Goal: Task Accomplishment & Management: Use online tool/utility

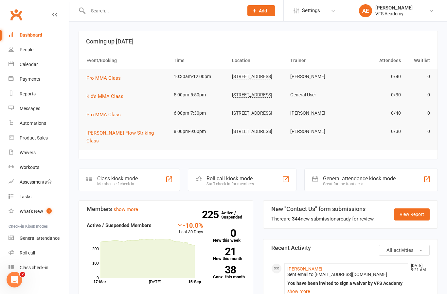
click at [103, 0] on div at bounding box center [158, 10] width 160 height 21
click at [104, 14] on input "text" at bounding box center [162, 10] width 153 height 9
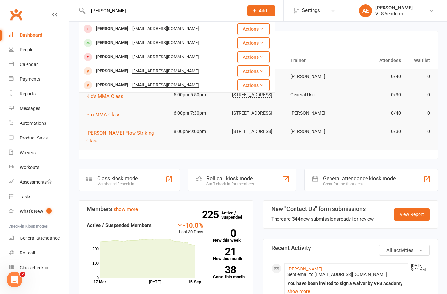
type input "[PERSON_NAME]"
click at [214, 28] on div "[PERSON_NAME] [EMAIL_ADDRESS][DOMAIN_NAME]" at bounding box center [153, 28] width 149 height 13
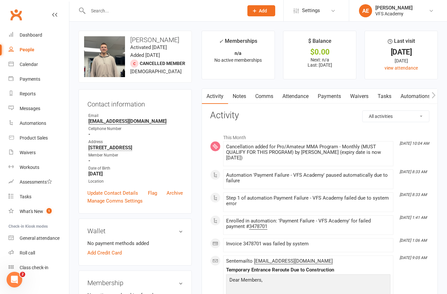
click at [156, 8] on input "text" at bounding box center [162, 10] width 153 height 9
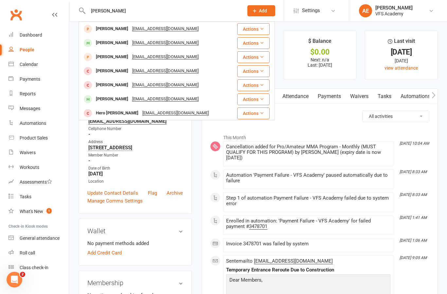
type input "[PERSON_NAME]"
click at [219, 45] on div "[PERSON_NAME] [EMAIL_ADDRESS][DOMAIN_NAME]" at bounding box center [157, 42] width 157 height 13
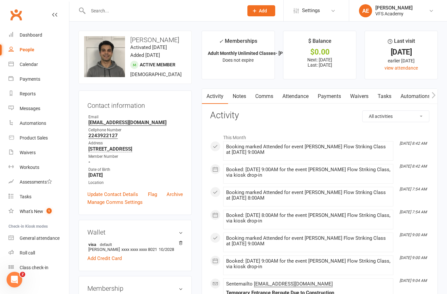
click at [336, 97] on link "Payments" at bounding box center [329, 96] width 32 height 15
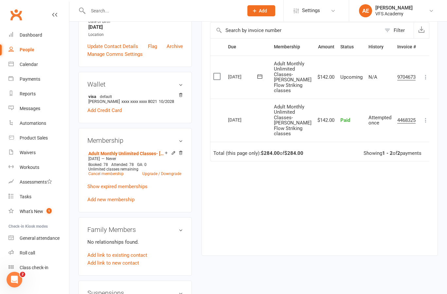
scroll to position [165, 0]
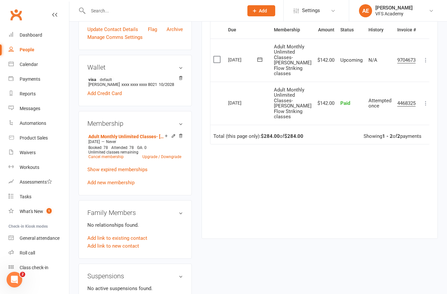
click at [122, 186] on link "Add new membership" at bounding box center [110, 183] width 47 height 6
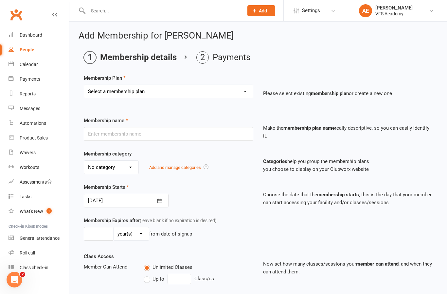
click at [214, 94] on select "Select a membership plan Create new Membership Plan Kid's Monthly Unlimited Kid…" at bounding box center [168, 91] width 169 height 13
select select "24"
type input "Equipment"
select select "4"
type input "1"
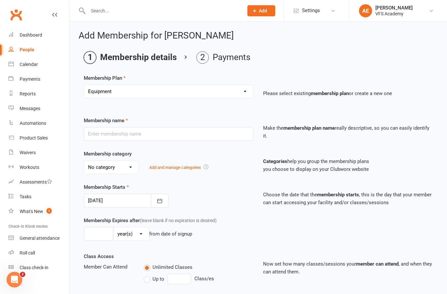
select select "0"
type input "0"
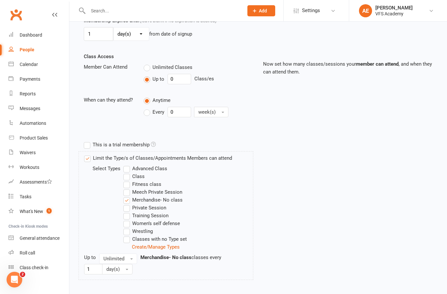
scroll to position [214, 0]
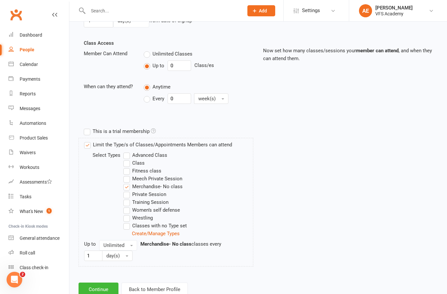
click at [95, 291] on button "Continue" at bounding box center [98, 290] width 40 height 14
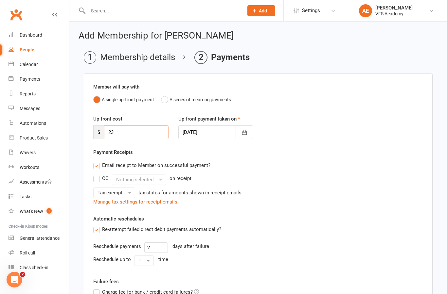
click at [157, 133] on input "23" at bounding box center [136, 133] width 64 height 14
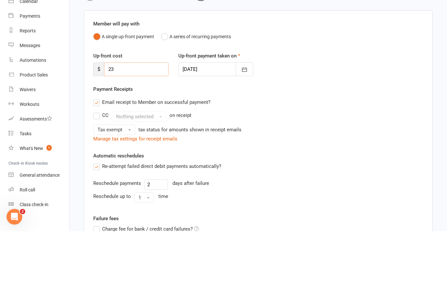
type input "2"
type input "68"
click at [319, 175] on div "CC Nothing selected on receipt" at bounding box center [258, 180] width 330 height 10
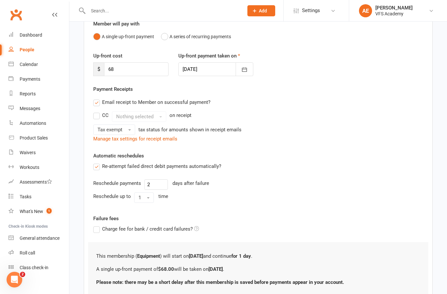
scroll to position [93, 0]
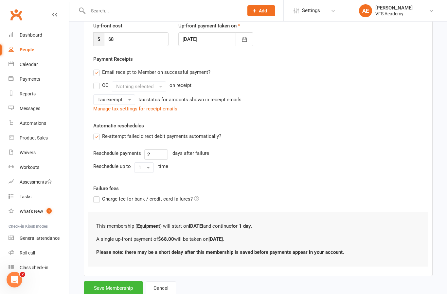
click at [99, 288] on button "Save Membership" at bounding box center [113, 289] width 59 height 14
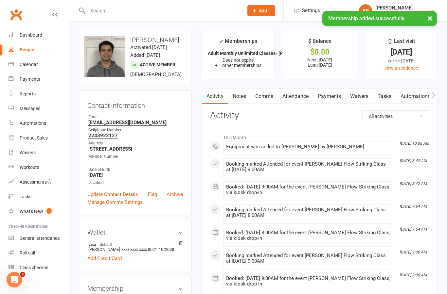
click at [31, 35] on div "Dashboard" at bounding box center [31, 34] width 23 height 5
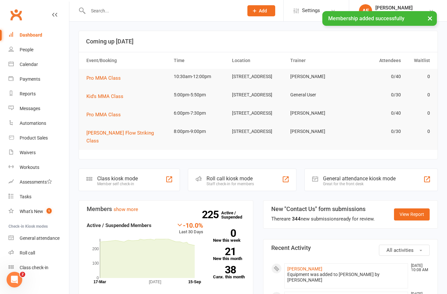
click at [138, 11] on input "text" at bounding box center [162, 10] width 153 height 9
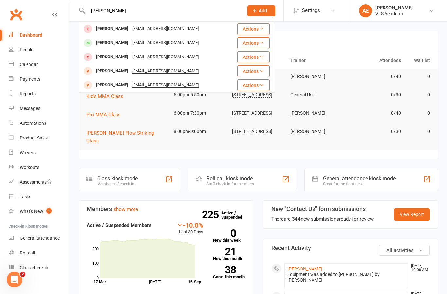
type input "[PERSON_NAME]"
click at [229, 31] on div "Actions" at bounding box center [249, 29] width 40 height 12
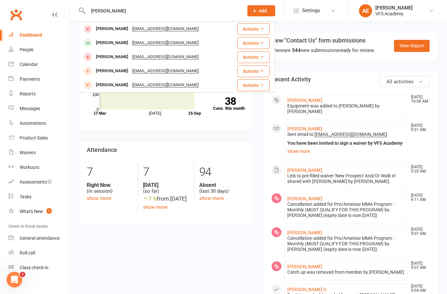
scroll to position [173, 0]
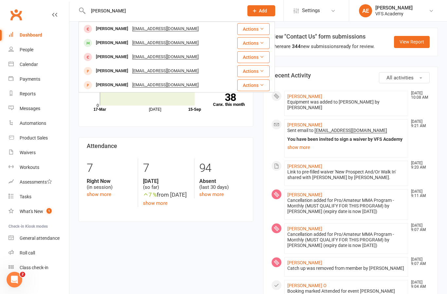
click at [204, 32] on div "[PERSON_NAME] [EMAIL_ADDRESS][DOMAIN_NAME]" at bounding box center [153, 28] width 149 height 13
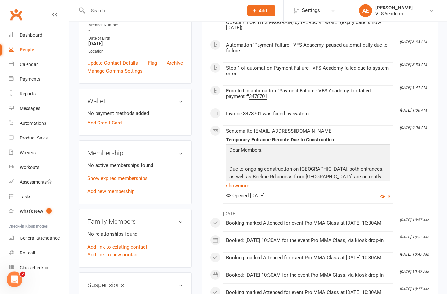
click at [131, 195] on link "Add new membership" at bounding box center [110, 192] width 47 height 6
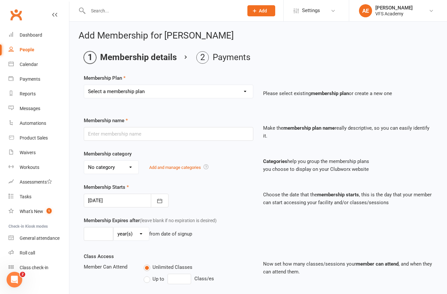
click at [190, 88] on select "Select a membership plan Create new Membership Plan Kid's Monthly Unlimited Kid…" at bounding box center [168, 91] width 169 height 13
select select "7"
type input "Pro/Amateur MMA Program - Monthly (MUST QUALIFY FOR THIS PROGRAM)"
select select "6"
type input "0"
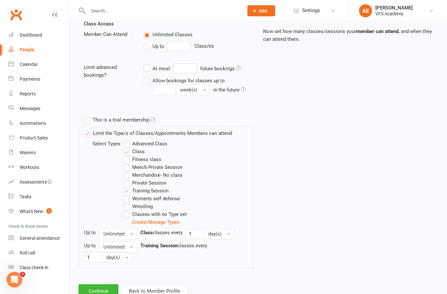
scroll to position [234, 0]
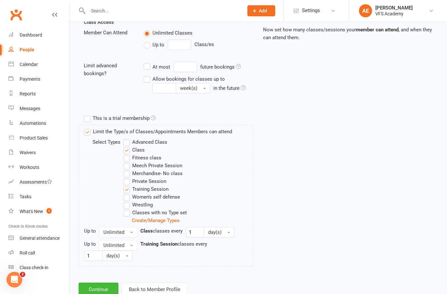
click at [101, 288] on button "Continue" at bounding box center [98, 290] width 40 height 14
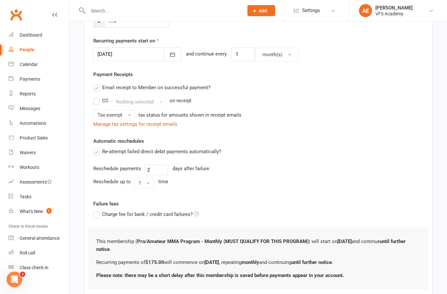
scroll to position [168, 0]
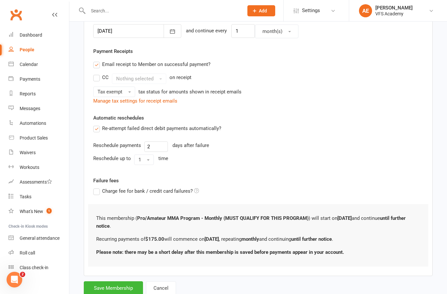
click at [124, 284] on button "Save Membership" at bounding box center [113, 289] width 59 height 14
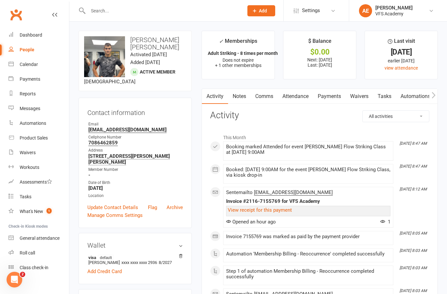
click at [330, 99] on link "Payments" at bounding box center [329, 96] width 32 height 15
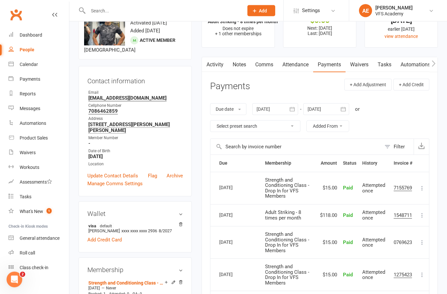
scroll to position [32, 0]
click at [334, 108] on div at bounding box center [326, 109] width 46 height 12
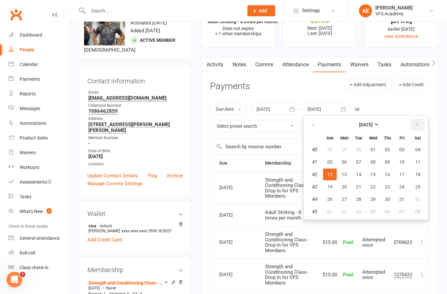
click at [412, 124] on button "button" at bounding box center [417, 125] width 14 height 12
click at [424, 125] on button "button" at bounding box center [417, 125] width 14 height 12
click at [414, 127] on button "button" at bounding box center [417, 125] width 14 height 12
click at [351, 169] on button "12" at bounding box center [344, 175] width 14 height 12
type input "12 Jan 2026"
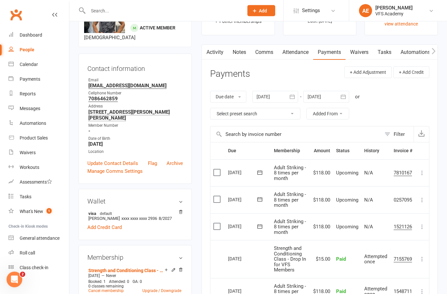
scroll to position [48, 0]
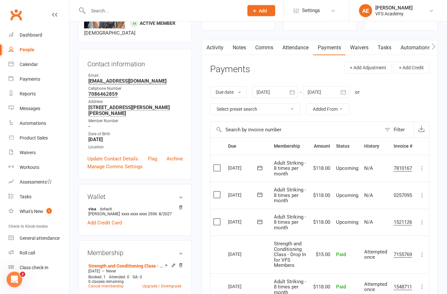
click at [422, 219] on icon at bounding box center [422, 222] width 7 height 7
click at [383, 272] on link "Skip" at bounding box center [386, 274] width 77 height 13
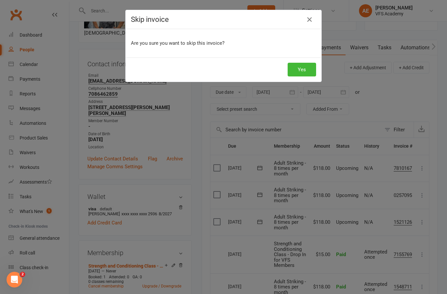
click at [302, 68] on button "Yes" at bounding box center [301, 70] width 28 height 14
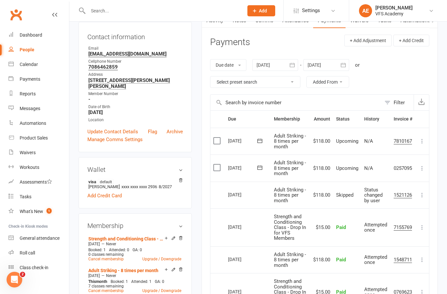
scroll to position [55, 0]
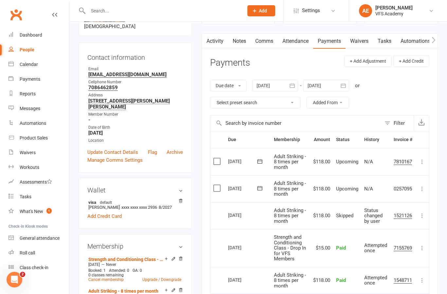
click at [27, 32] on link "Dashboard" at bounding box center [39, 35] width 61 height 15
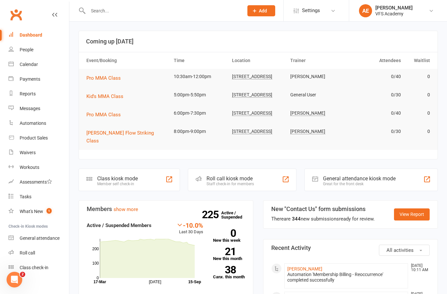
click at [141, 14] on input "text" at bounding box center [162, 10] width 153 height 9
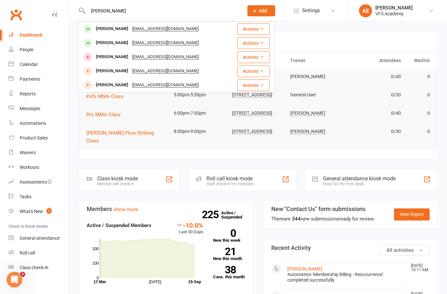
type input "[PERSON_NAME]"
click at [203, 30] on div "[PERSON_NAME] [EMAIL_ADDRESS][DOMAIN_NAME]" at bounding box center [153, 28] width 149 height 13
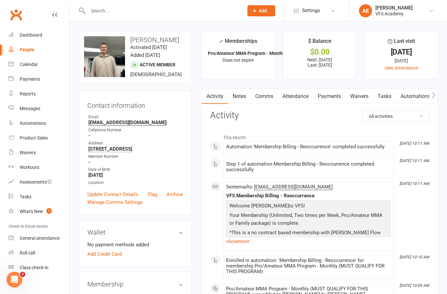
click at [340, 100] on link "Payments" at bounding box center [329, 96] width 32 height 15
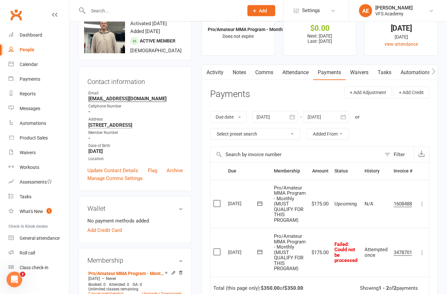
click at [424, 256] on icon at bounding box center [422, 253] width 7 height 7
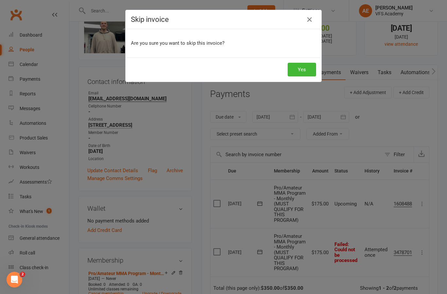
click at [300, 76] on button "Yes" at bounding box center [301, 70] width 28 height 14
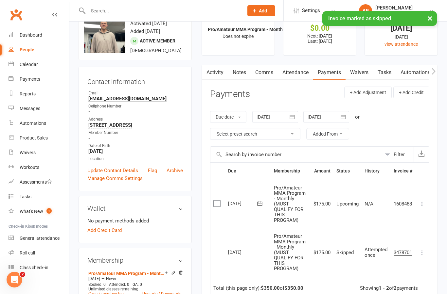
click at [429, 199] on table "Due Contact Membership Amount Status History Invoice # Select this 15 Sep 2025 …" at bounding box center [319, 230] width 219 height 134
click at [423, 202] on icon at bounding box center [422, 204] width 7 height 7
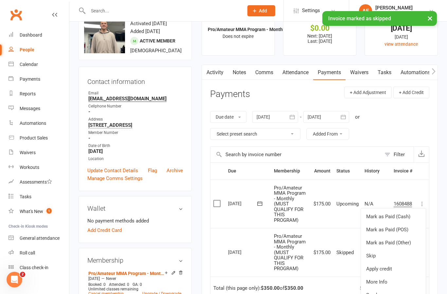
click at [404, 242] on link "Mark as Paid (Other)" at bounding box center [393, 242] width 65 height 13
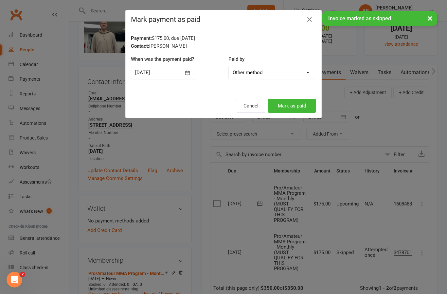
click at [307, 105] on button "Mark as paid" at bounding box center [292, 106] width 48 height 14
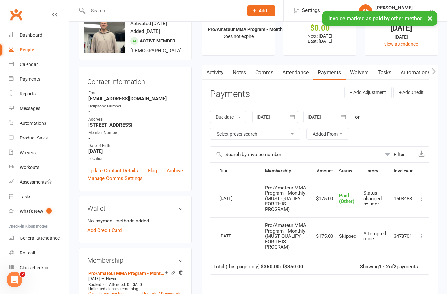
click at [24, 36] on div "Dashboard" at bounding box center [31, 34] width 23 height 5
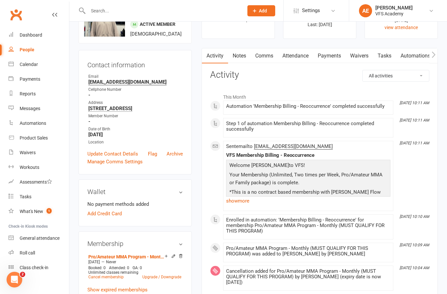
click at [35, 37] on div "Dashboard" at bounding box center [31, 34] width 23 height 5
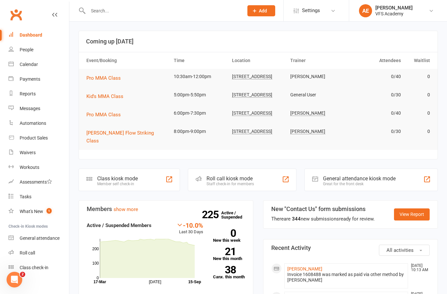
click at [136, 189] on div "Class kiosk mode Member self check-in" at bounding box center [128, 180] width 101 height 23
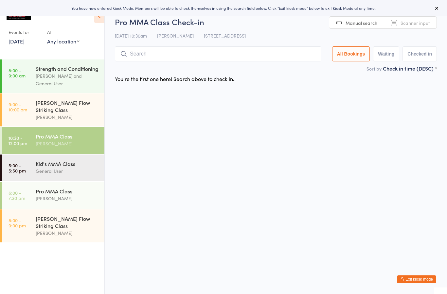
click at [199, 60] on input "search" at bounding box center [218, 53] width 206 height 15
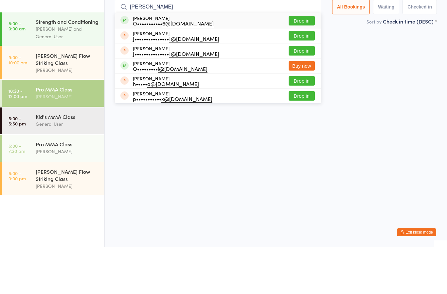
type input "[PERSON_NAME]"
click at [298, 63] on button "Drop in" at bounding box center [301, 67] width 26 height 9
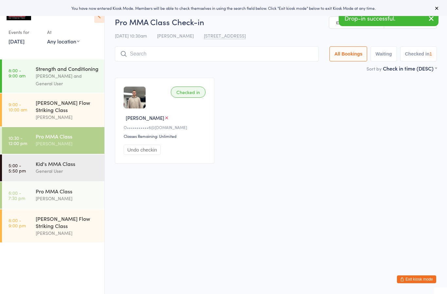
click at [275, 52] on input "search" at bounding box center [217, 53] width 204 height 15
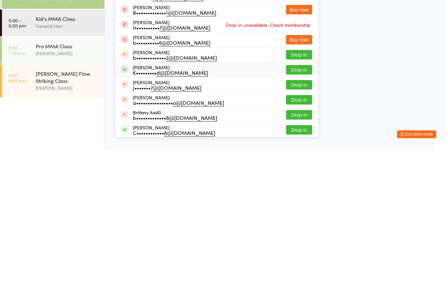
type input "Bria"
click at [210, 208] on div "Brian Armstrong K••••••••• d@gmail.com Drop in" at bounding box center [216, 215] width 203 height 15
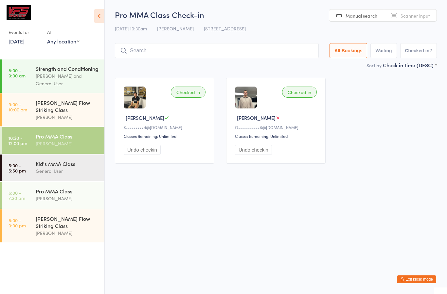
click at [254, 45] on input "search" at bounding box center [217, 50] width 204 height 15
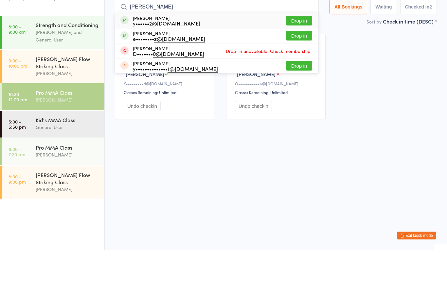
type input "Youse"
click at [230, 57] on div "Yousef Mohammad y•••••• 2@yahoo.com Drop in" at bounding box center [216, 64] width 203 height 15
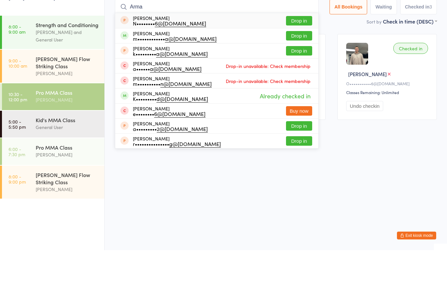
type input "Arma"
click at [299, 75] on button "Drop in" at bounding box center [299, 79] width 26 height 9
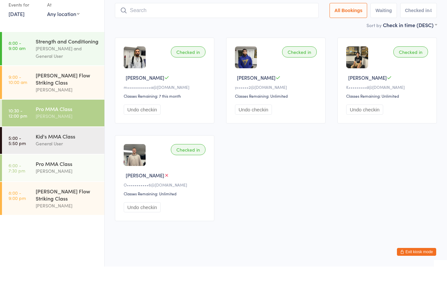
scroll to position [23, 0]
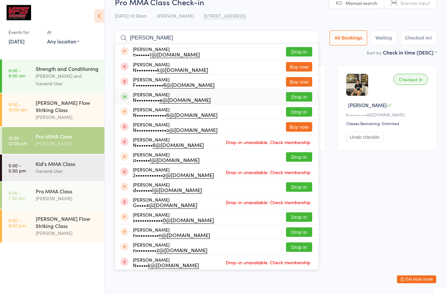
type input "Nick"
click at [197, 90] on div "Nick Aguirre N•••••••••• e@yahoo.com Drop in" at bounding box center [216, 97] width 203 height 15
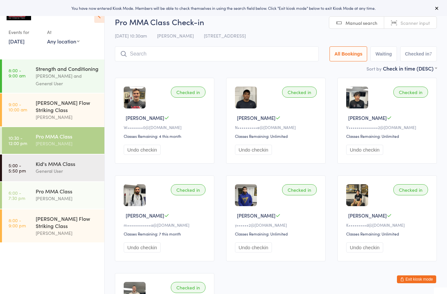
scroll to position [23, 0]
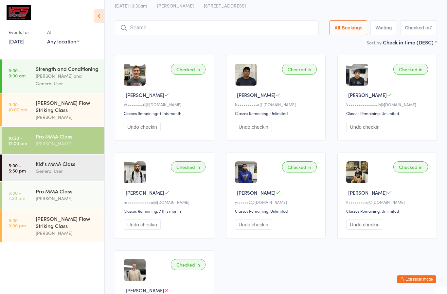
click at [282, 27] on input "search" at bounding box center [217, 27] width 204 height 15
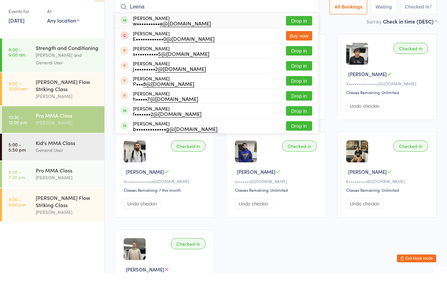
type input "Leena"
click at [298, 37] on button "Drop in" at bounding box center [299, 41] width 26 height 9
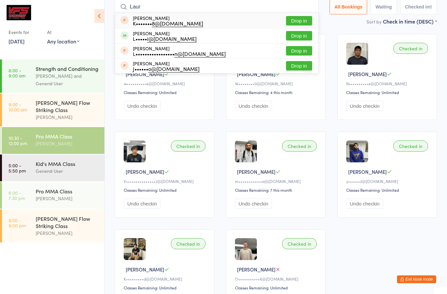
type input "Laur"
click at [294, 38] on button "Drop in" at bounding box center [299, 35] width 26 height 9
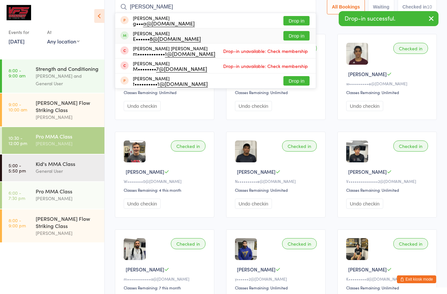
type input "[PERSON_NAME]"
click at [216, 39] on div "[PERSON_NAME] E•••••• 8@[DOMAIN_NAME] Drop in" at bounding box center [215, 35] width 200 height 15
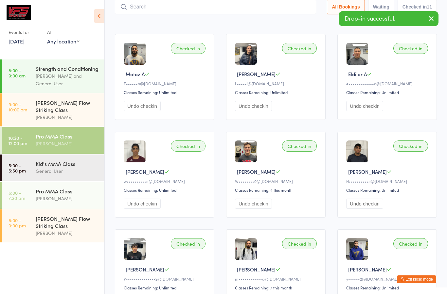
scroll to position [44, 0]
click at [249, 5] on input "search" at bounding box center [215, 6] width 201 height 15
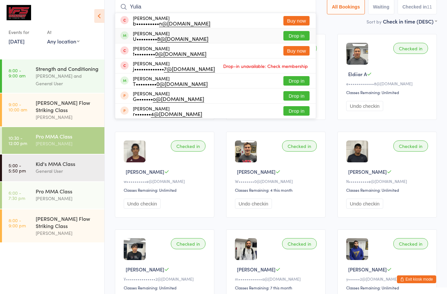
type input "Yulia"
click at [210, 38] on div "Yuliyan Zlatev U••••••••• 8@gmail.com Drop in" at bounding box center [215, 35] width 200 height 15
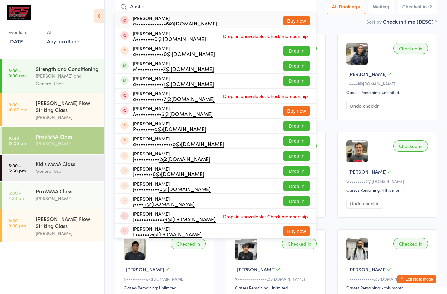
type input "Austin"
click at [290, 82] on button "Drop in" at bounding box center [296, 80] width 26 height 9
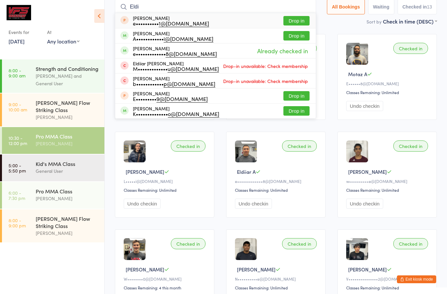
click at [352, 27] on main "Pro MMA Class Check-in 15 Sep 10:30am Mike Valle 540 N York Rd, Bensenville Man…" at bounding box center [276, 241] width 322 height 552
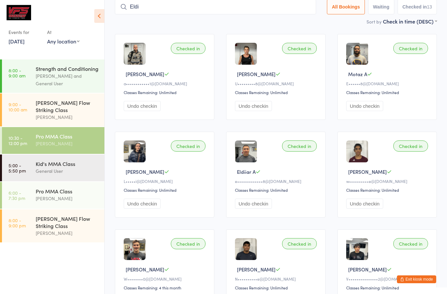
click at [279, 14] on input "Eldi" at bounding box center [215, 6] width 201 height 15
type input "E"
